Goal: Navigation & Orientation: Find specific page/section

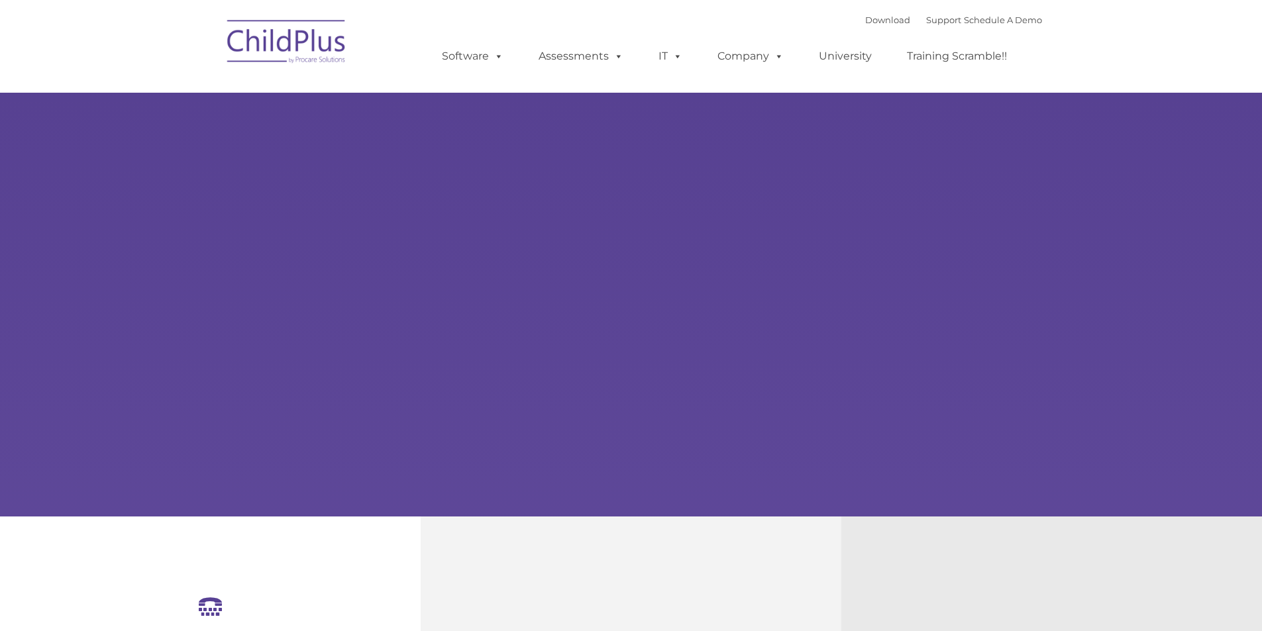
select select "MEDIUM"
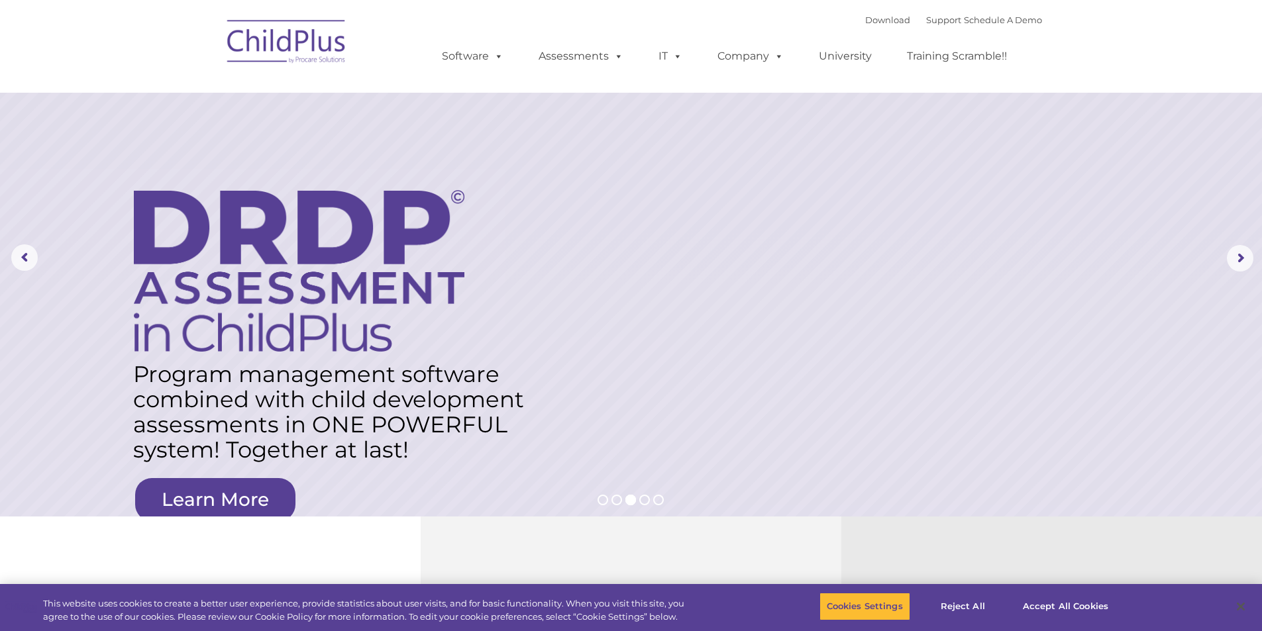
drag, startPoint x: 1152, startPoint y: 0, endPoint x: 110, endPoint y: 132, distance: 1050.0
click at [110, 132] on rs-layer at bounding box center [631, 258] width 1262 height 517
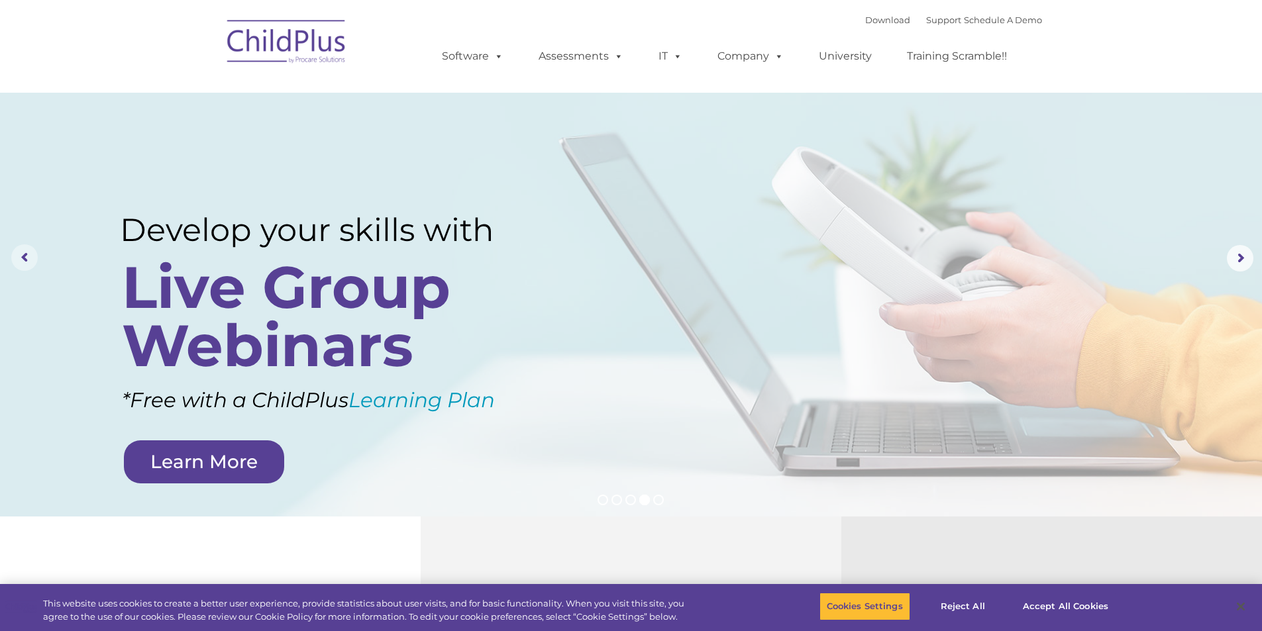
click at [27, 255] on rs-arrow at bounding box center [24, 257] width 26 height 26
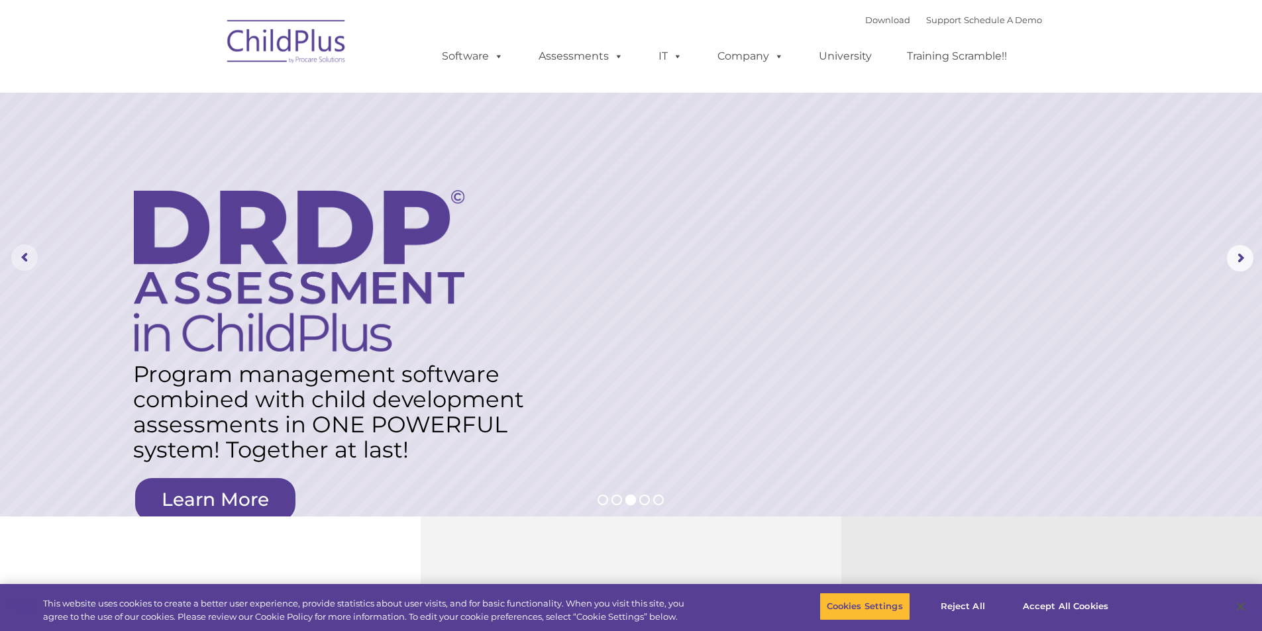
click at [26, 254] on rs-arrow at bounding box center [24, 257] width 26 height 26
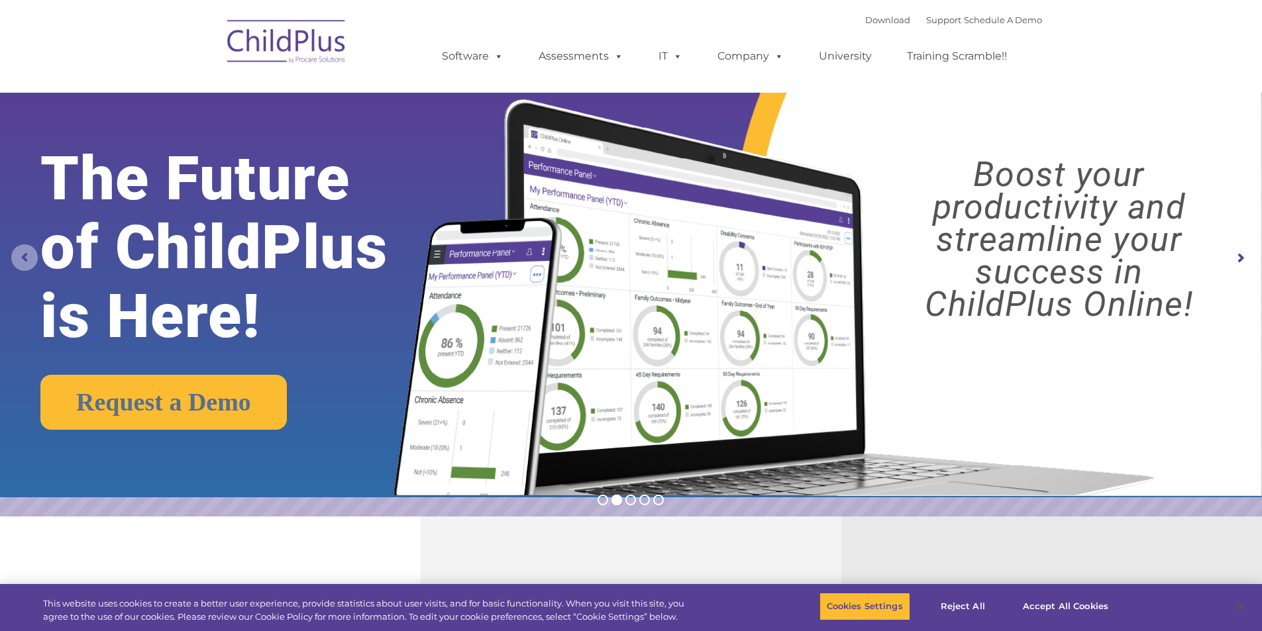
click at [24, 254] on rs-arrow at bounding box center [24, 257] width 26 height 26
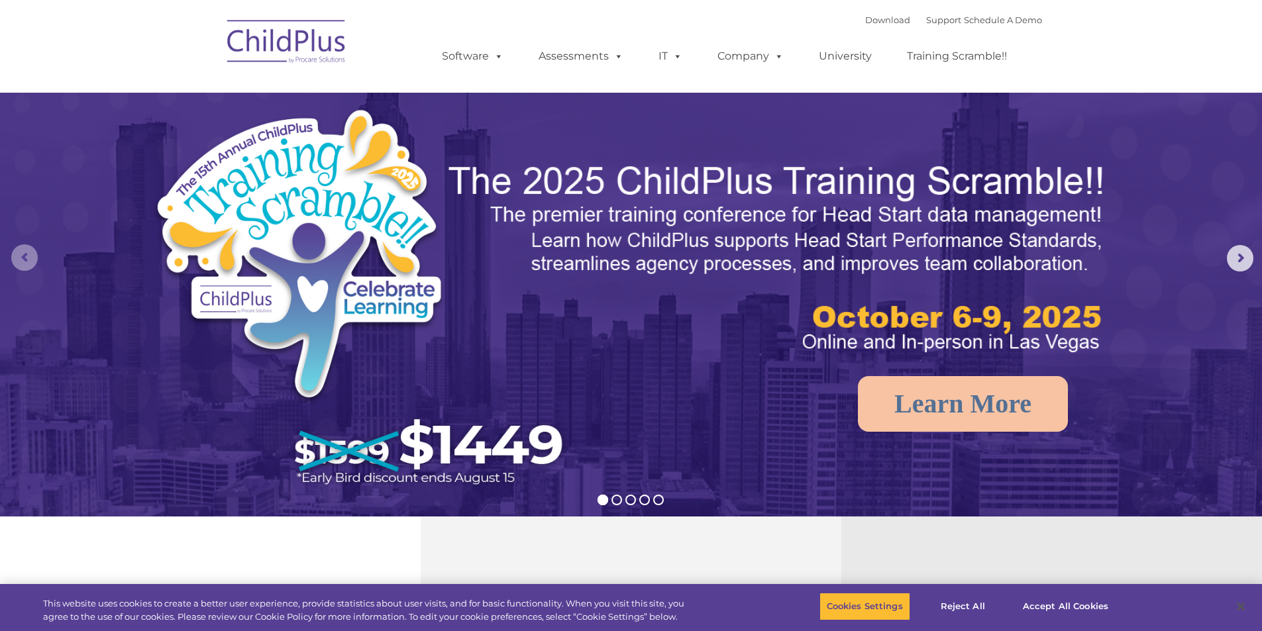
click at [25, 262] on rs-arrow at bounding box center [24, 257] width 26 height 26
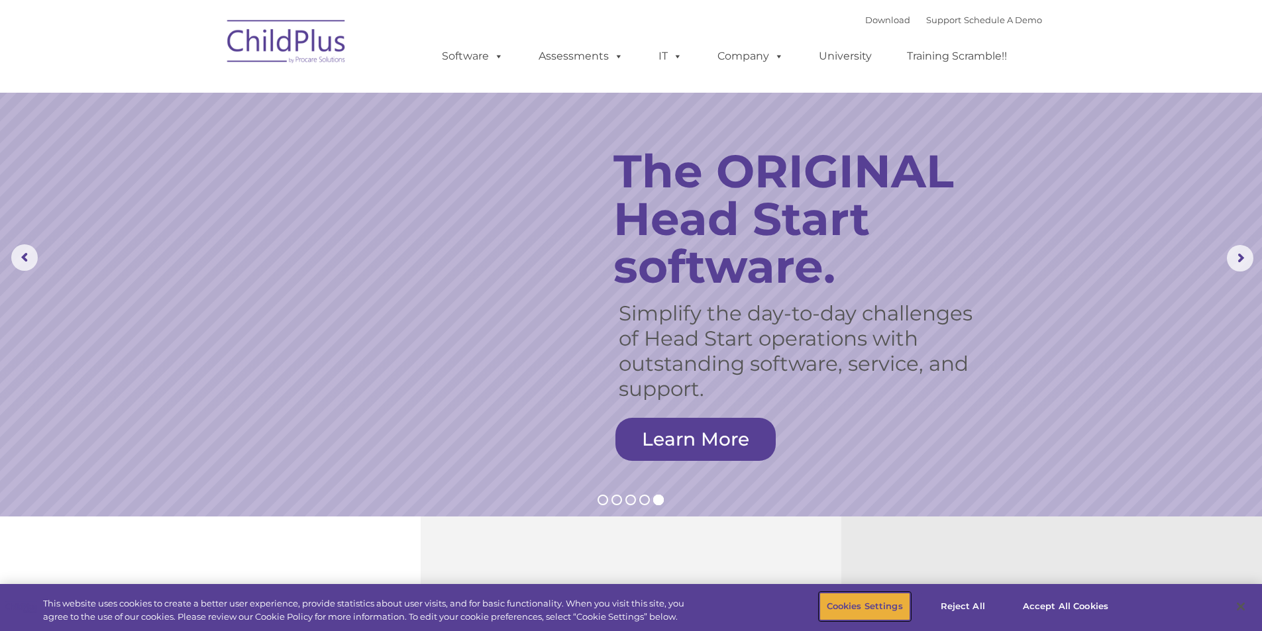
click at [860, 605] on button "Cookies Settings" at bounding box center [864, 607] width 91 height 28
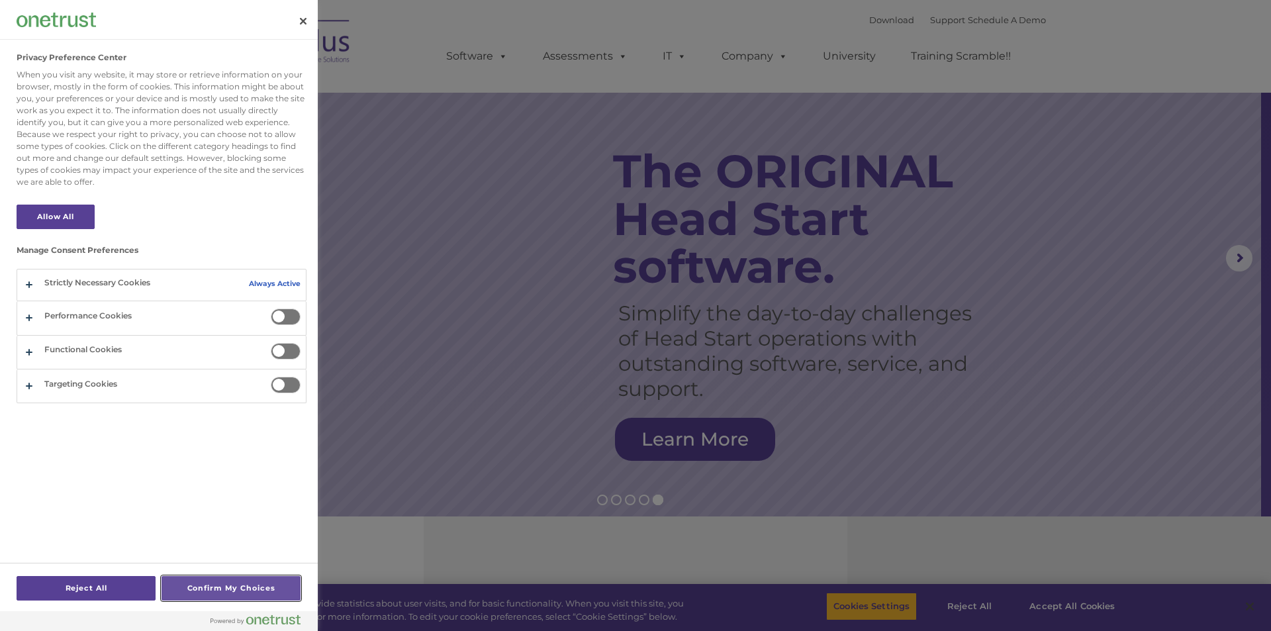
click at [275, 587] on button "Confirm My Choices" at bounding box center [231, 588] width 139 height 25
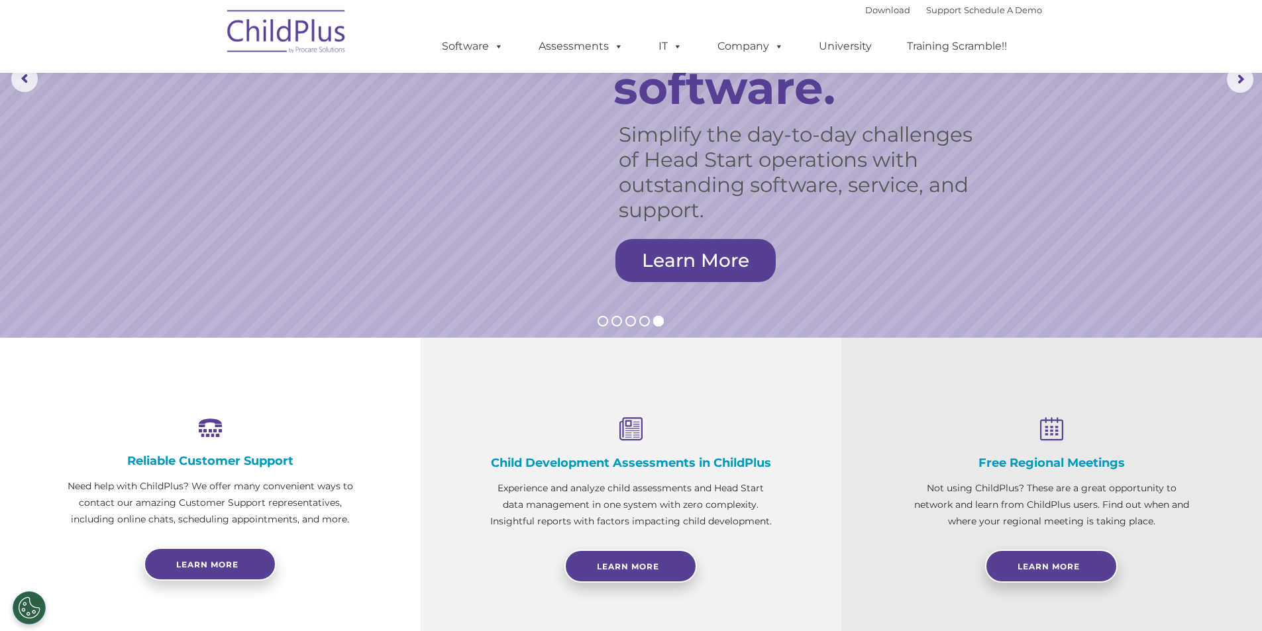
scroll to position [63, 0]
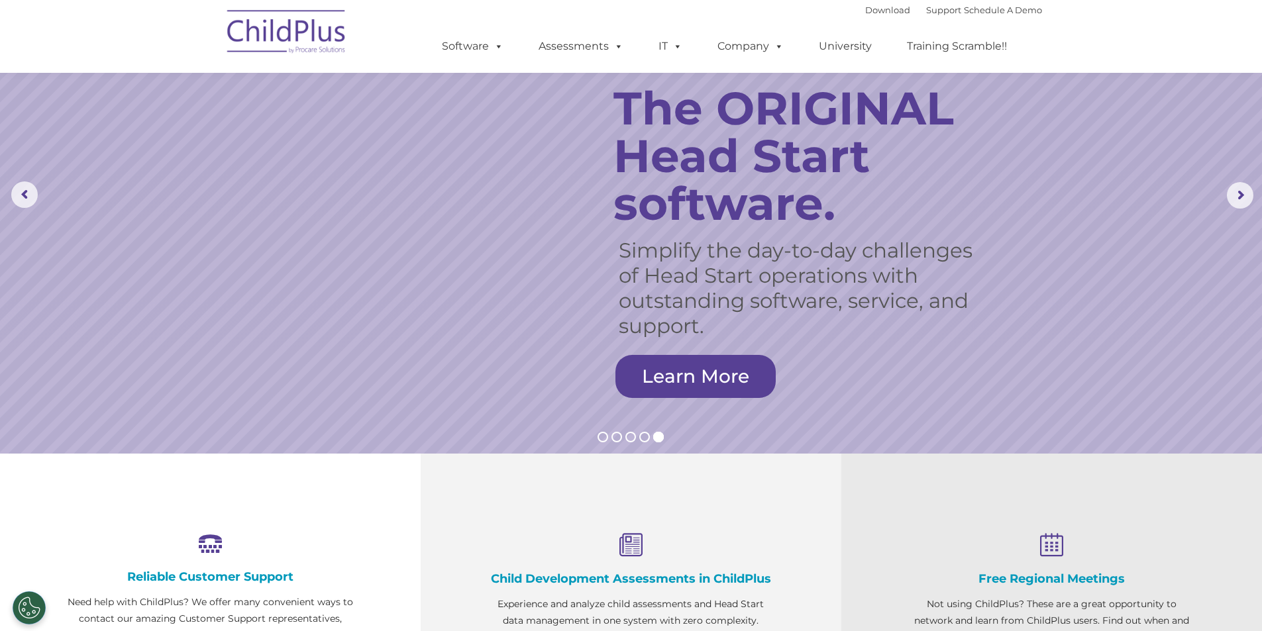
click at [622, 547] on icon at bounding box center [631, 545] width 288 height 25
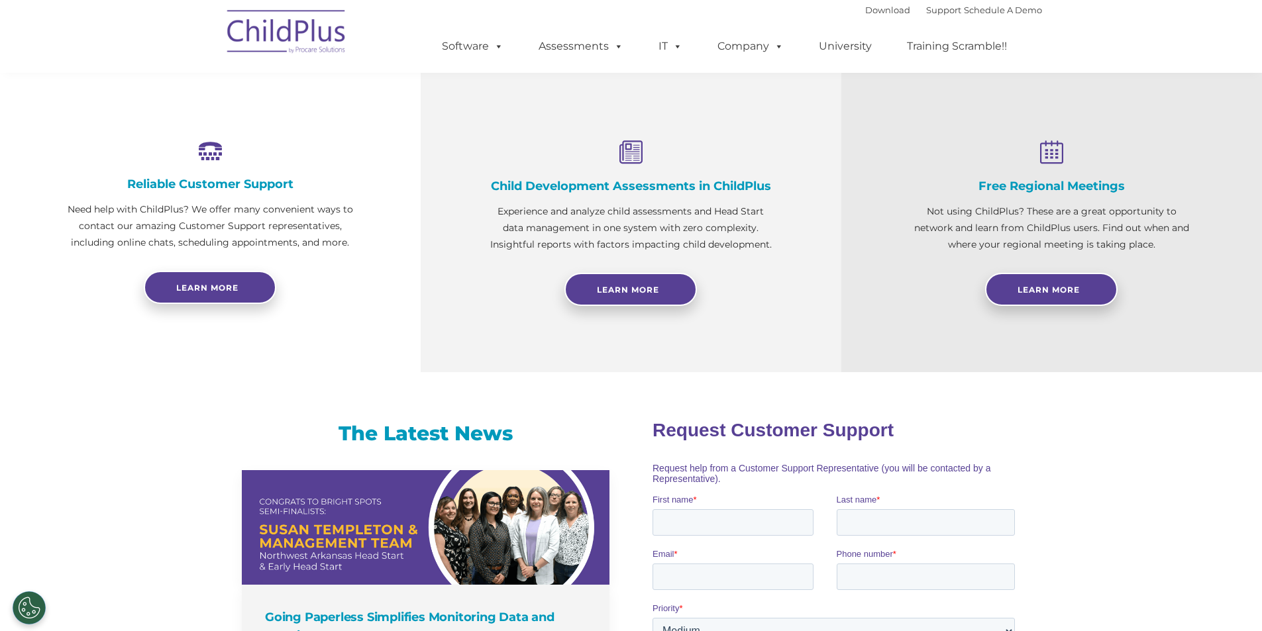
scroll to position [379, 0]
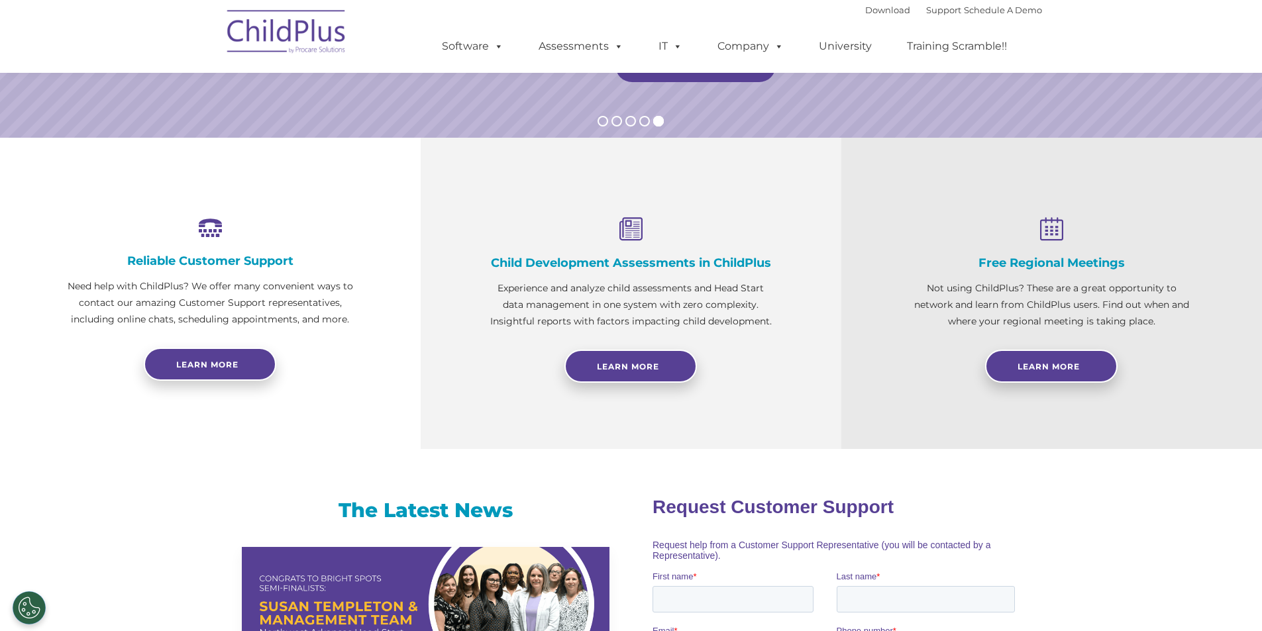
click at [630, 230] on icon at bounding box center [631, 229] width 288 height 25
click at [619, 368] on span "Learn More" at bounding box center [628, 367] width 62 height 10
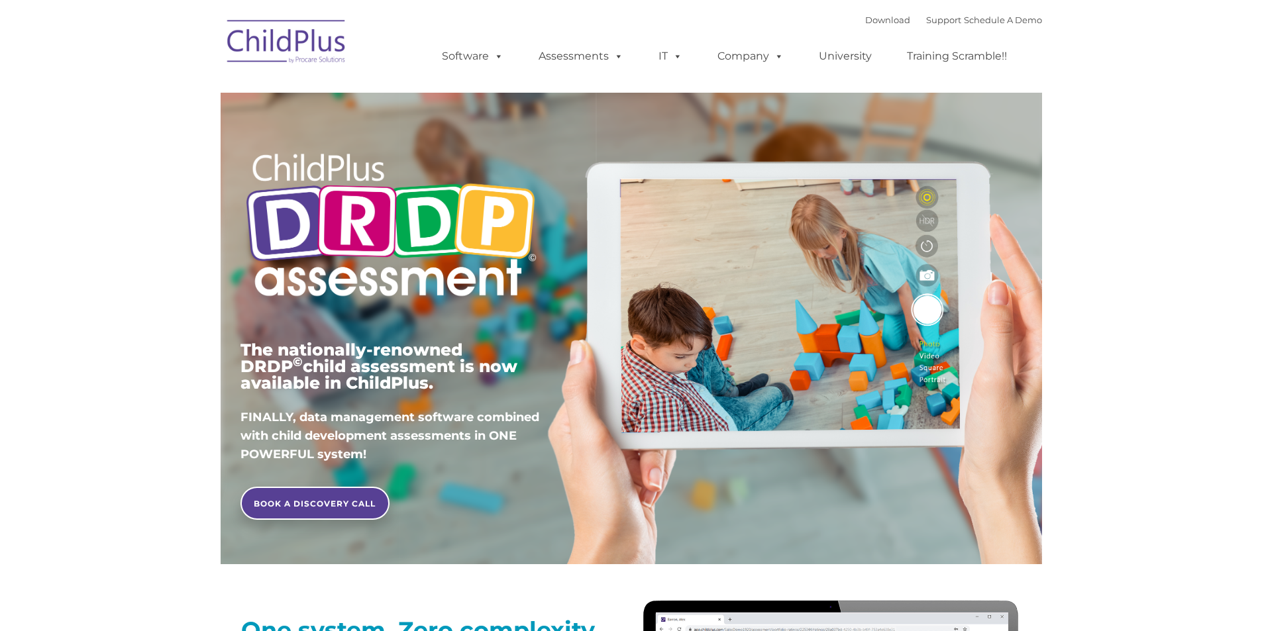
type input ""
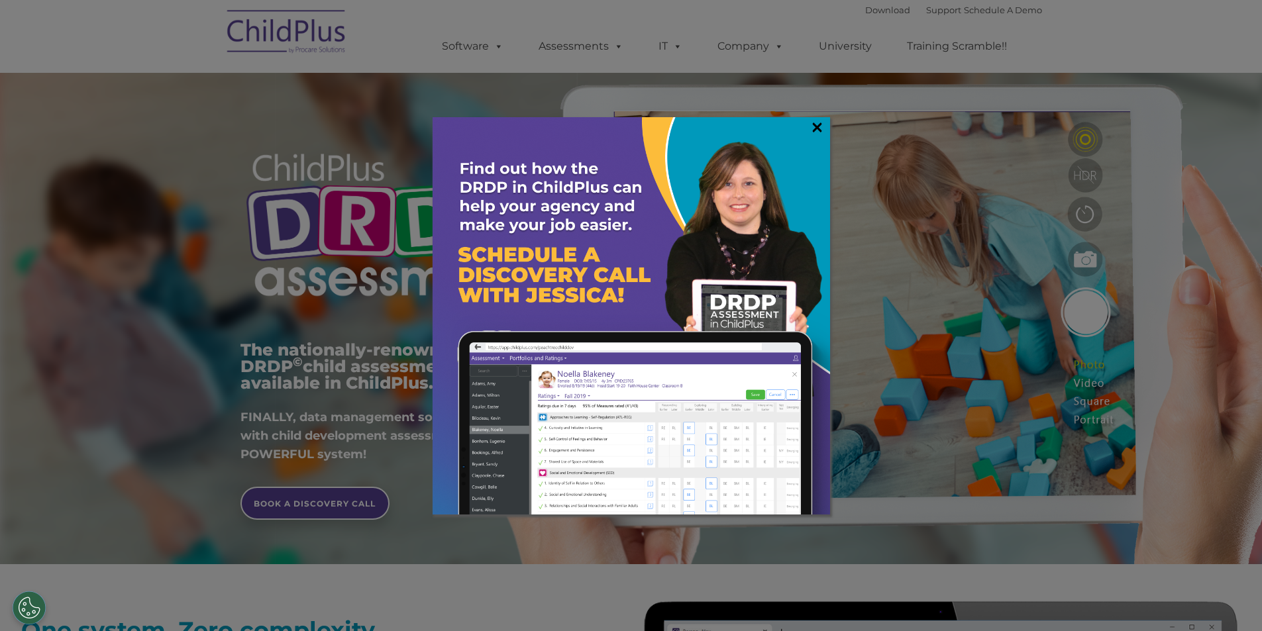
click at [813, 124] on link "×" at bounding box center [816, 127] width 15 height 13
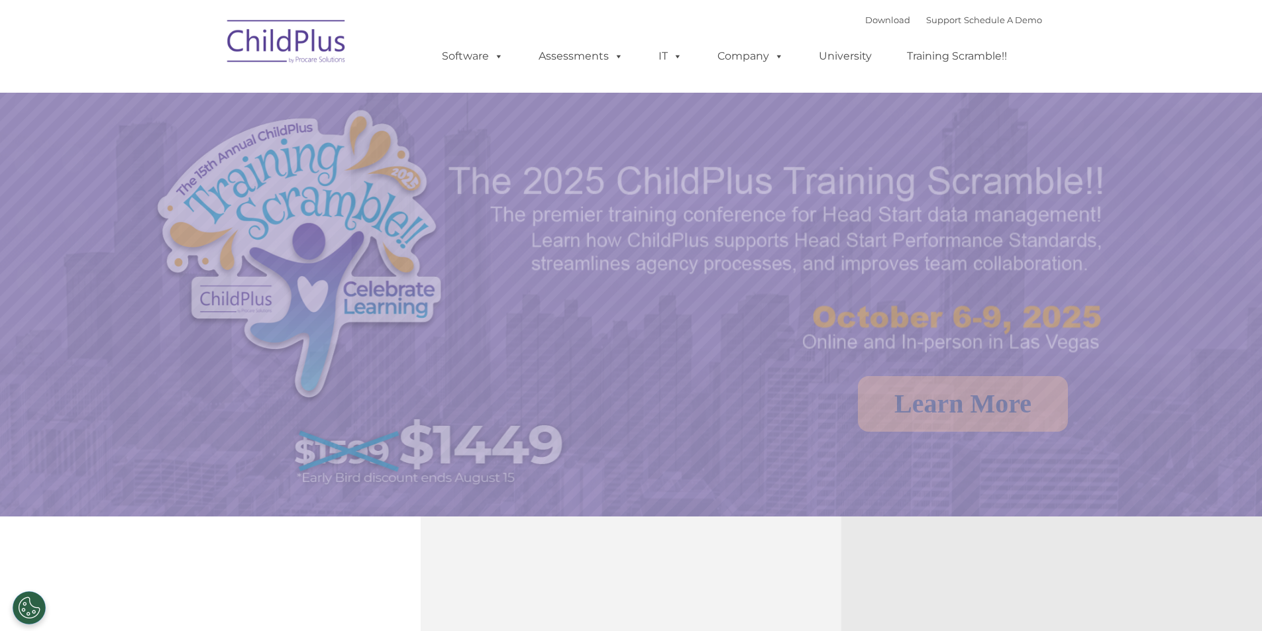
select select "MEDIUM"
